Goal: Information Seeking & Learning: Understand process/instructions

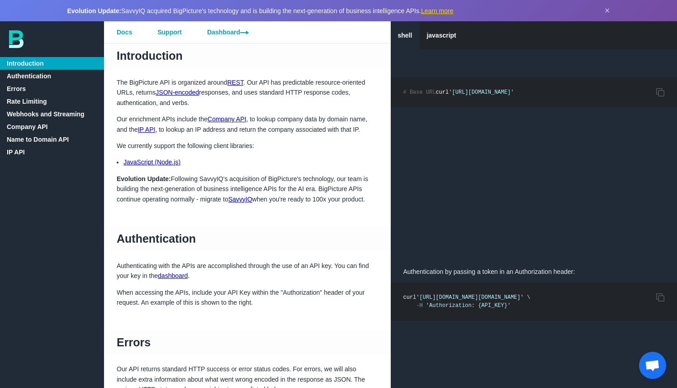
drag, startPoint x: 267, startPoint y: 93, endPoint x: 288, endPoint y: 103, distance: 23.3
click at [287, 103] on p "The BigPicture API is organized around REST . Our API has predictable resource-…" at bounding box center [247, 92] width 287 height 30
click at [288, 106] on p "The BigPicture API is organized around REST . Our API has predictable resource-…" at bounding box center [247, 92] width 287 height 30
click at [237, 119] on link "Company API" at bounding box center [227, 118] width 39 height 7
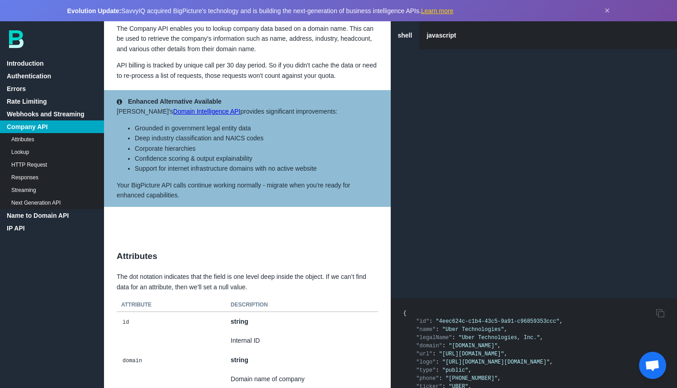
click at [228, 124] on aside "Enhanced Alternative Available SavvyIQ's Domain Intelligence API provides signi…" at bounding box center [247, 148] width 287 height 117
drag, startPoint x: 218, startPoint y: 121, endPoint x: 293, endPoint y: 125, distance: 74.8
click at [293, 126] on aside "Enhanced Alternative Available SavvyIQ's Domain Intelligence API provides signi…" at bounding box center [247, 148] width 287 height 117
click at [269, 133] on li "Grounded in government legal entity data" at bounding box center [256, 128] width 243 height 10
drag, startPoint x: 131, startPoint y: 136, endPoint x: 224, endPoint y: 148, distance: 94.0
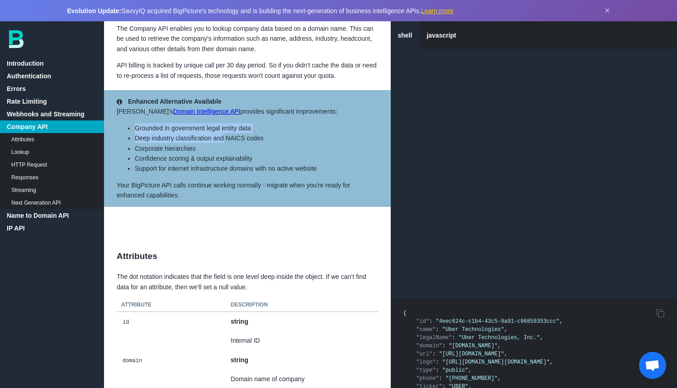
click at [224, 148] on ul "Grounded in government legal entity data Deep industry classification and NAICS…" at bounding box center [248, 148] width 262 height 51
click at [224, 153] on li "Corporate hierarchies" at bounding box center [256, 148] width 243 height 10
drag, startPoint x: 132, startPoint y: 149, endPoint x: 208, endPoint y: 155, distance: 75.8
click at [208, 155] on ul "Grounded in government legal entity data Deep industry classification and NAICS…" at bounding box center [248, 148] width 262 height 51
click at [208, 153] on li "Corporate hierarchies" at bounding box center [256, 148] width 243 height 10
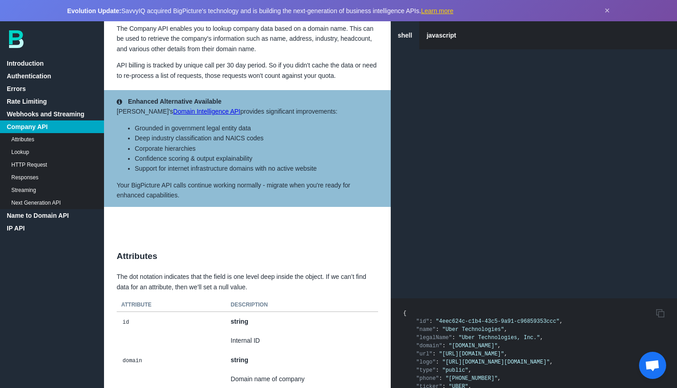
drag, startPoint x: 137, startPoint y: 171, endPoint x: 281, endPoint y: 168, distance: 143.5
click at [281, 163] on li "Confidence scoring & output explainability" at bounding box center [256, 158] width 243 height 10
drag, startPoint x: 163, startPoint y: 182, endPoint x: 320, endPoint y: 181, distance: 157.0
click at [320, 173] on li "Support for internet infrastructure domains with no active website" at bounding box center [256, 168] width 243 height 10
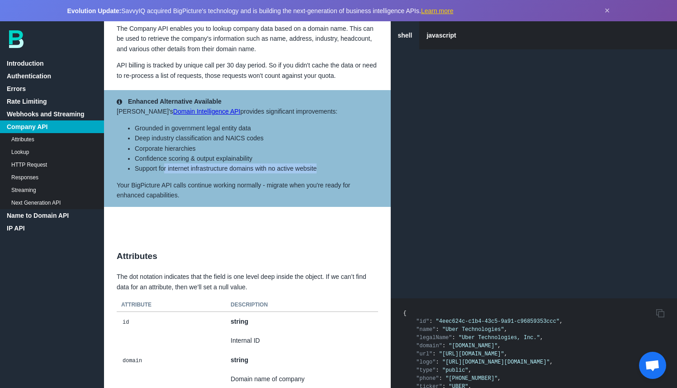
click at [320, 173] on li "Support for internet infrastructure domains with no active website" at bounding box center [256, 168] width 243 height 10
drag, startPoint x: 320, startPoint y: 179, endPoint x: 155, endPoint y: 160, distance: 166.3
click at [155, 160] on ul "Grounded in government legal entity data Deep industry classification and NAICS…" at bounding box center [248, 148] width 262 height 51
click at [143, 153] on li "Corporate hierarchies" at bounding box center [256, 148] width 243 height 10
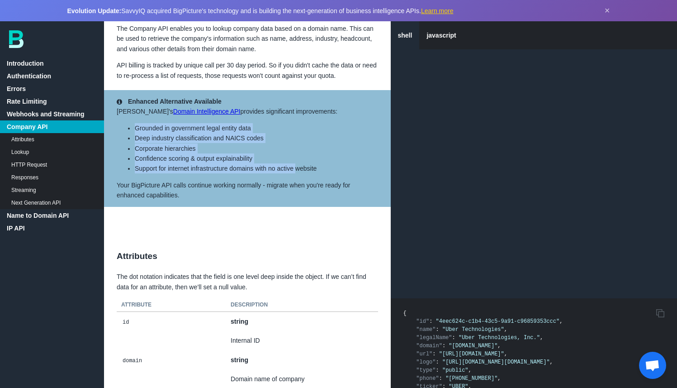
drag, startPoint x: 135, startPoint y: 139, endPoint x: 298, endPoint y: 180, distance: 167.6
click at [297, 174] on ul "Grounded in government legal entity data Deep industry classification and NAICS…" at bounding box center [248, 148] width 262 height 51
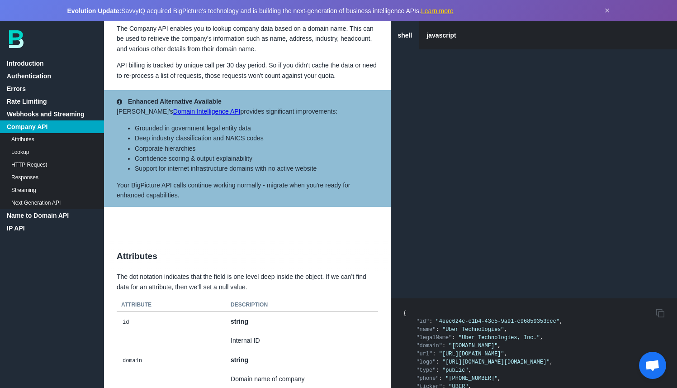
click at [316, 173] on li "Support for internet infrastructure domains with no active website" at bounding box center [256, 168] width 243 height 10
drag, startPoint x: 327, startPoint y: 177, endPoint x: 133, endPoint y: 177, distance: 193.2
click at [133, 174] on ul "Grounded in government legal entity data Deep industry classification and NAICS…" at bounding box center [248, 148] width 262 height 51
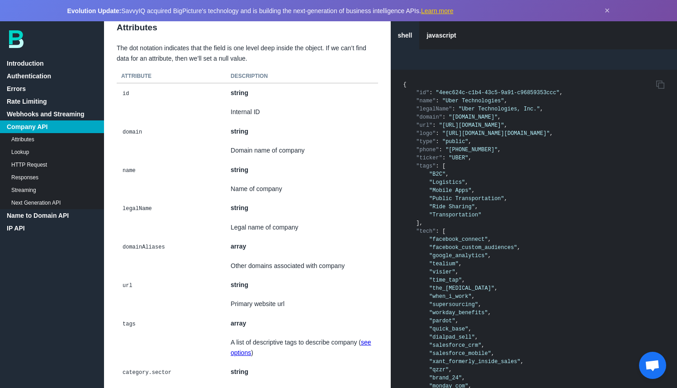
scroll to position [1948, 0]
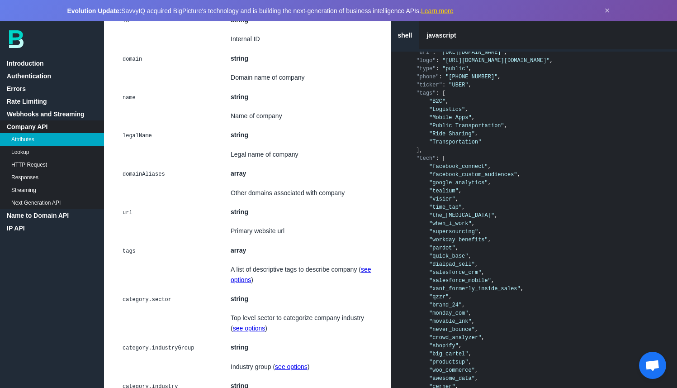
scroll to position [2020, 0]
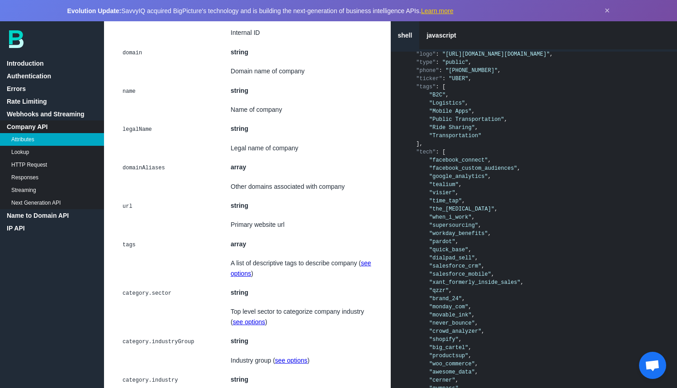
click at [17, 151] on link "Lookup" at bounding box center [52, 152] width 104 height 13
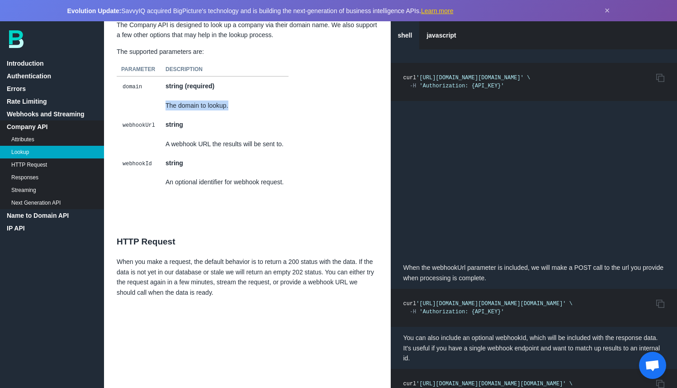
drag, startPoint x: 167, startPoint y: 120, endPoint x: 267, endPoint y: 120, distance: 100.0
click at [267, 115] on td "The domain to lookup." at bounding box center [225, 105] width 128 height 19
drag, startPoint x: 160, startPoint y: 148, endPoint x: 275, endPoint y: 150, distance: 114.9
click at [275, 150] on tr "A webhook URL the results will be sent to." at bounding box center [203, 143] width 172 height 19
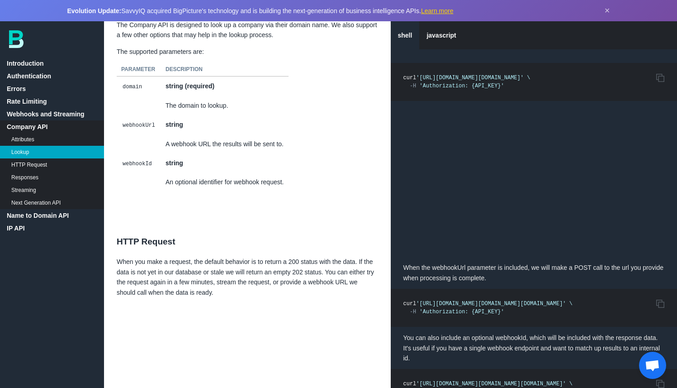
click at [293, 159] on table "Parameter Description domain string (required) The domain to lookup. webhookUrl…" at bounding box center [247, 127] width 287 height 129
drag, startPoint x: 165, startPoint y: 191, endPoint x: 312, endPoint y: 195, distance: 147.6
click at [312, 192] on table "Parameter Description domain string (required) The domain to lookup. webhookUrl…" at bounding box center [247, 127] width 287 height 129
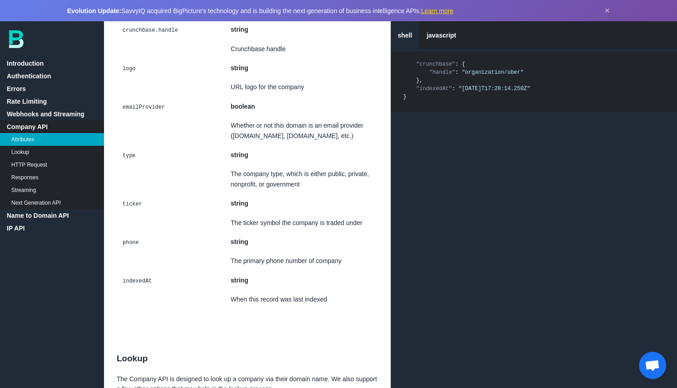
scroll to position [3704, 0]
